Goal: Information Seeking & Learning: Find specific fact

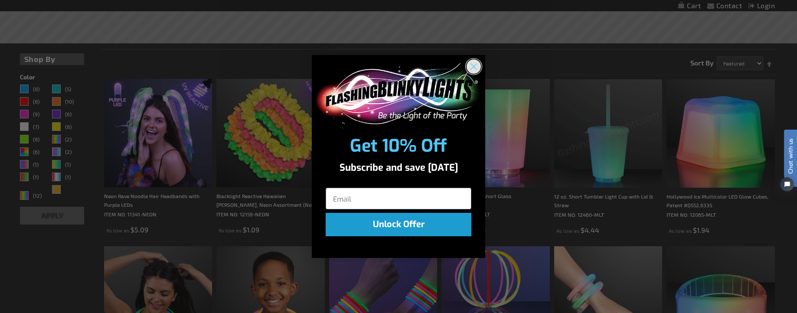
click at [473, 65] on circle "Close dialog" at bounding box center [473, 66] width 14 height 14
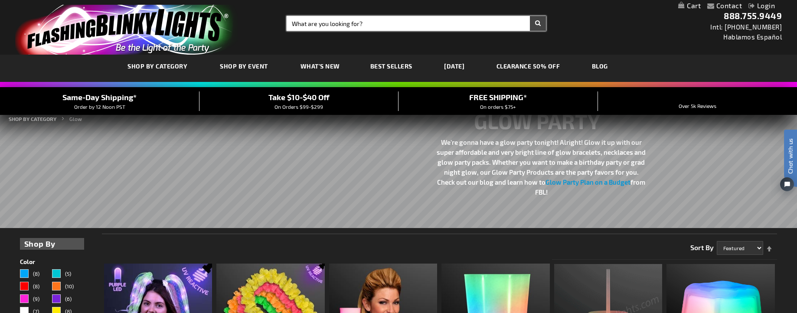
click at [404, 24] on input "Search" at bounding box center [416, 23] width 259 height 15
paste input "HDLPFO"
type input "HDLPFO"
click at [530, 16] on button "Search" at bounding box center [538, 23] width 16 height 15
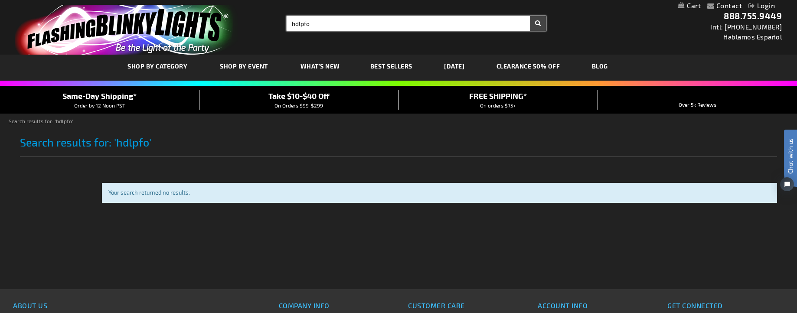
drag, startPoint x: 313, startPoint y: 26, endPoint x: 266, endPoint y: 25, distance: 47.3
click at [267, 25] on div "Toggle Nav Search Search hdlpfo × Search 888.755.9449 Intl: 818-753-8303 Hablam…" at bounding box center [398, 27] width 797 height 55
paste input "Fiber Optic Lamps with Silver Base"
type input "Fiber Optic Lamps with Silver Base"
click at [530, 16] on button "Search" at bounding box center [538, 23] width 16 height 15
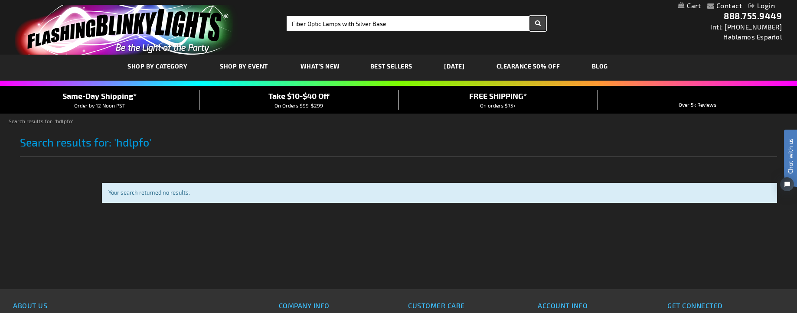
click at [540, 22] on button "Search" at bounding box center [538, 23] width 16 height 15
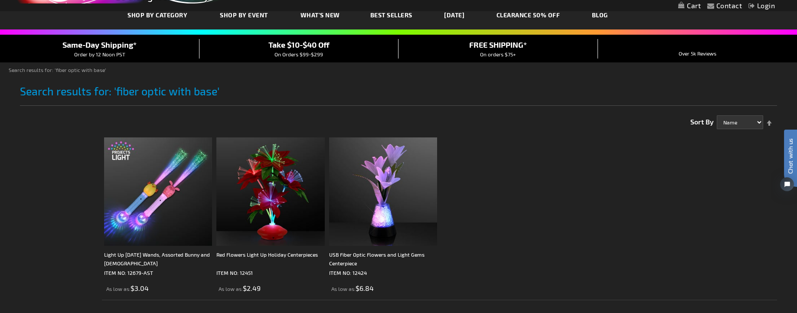
scroll to position [52, 0]
